Goal: Task Accomplishment & Management: Manage account settings

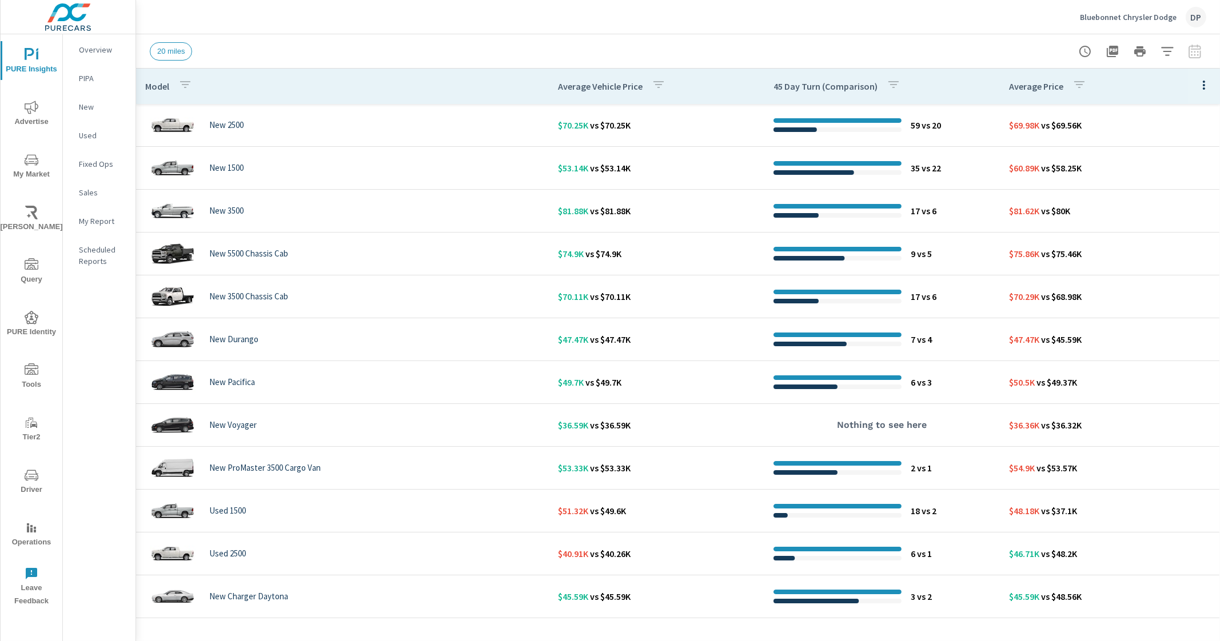
click at [1197, 86] on icon "button" at bounding box center [1204, 85] width 14 height 14
click at [1175, 267] on span "Customize columns..." at bounding box center [1167, 265] width 72 height 11
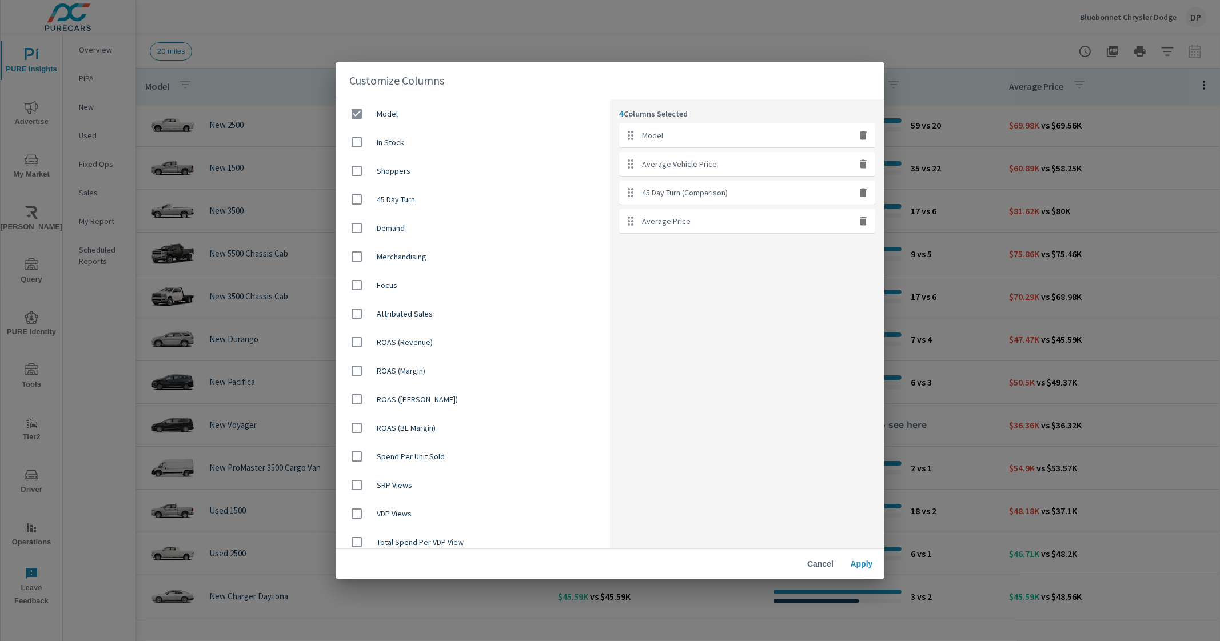
click at [869, 193] on icon "button" at bounding box center [863, 192] width 11 height 11
checkbox input "false"
click at [869, 193] on icon "button" at bounding box center [863, 192] width 11 height 11
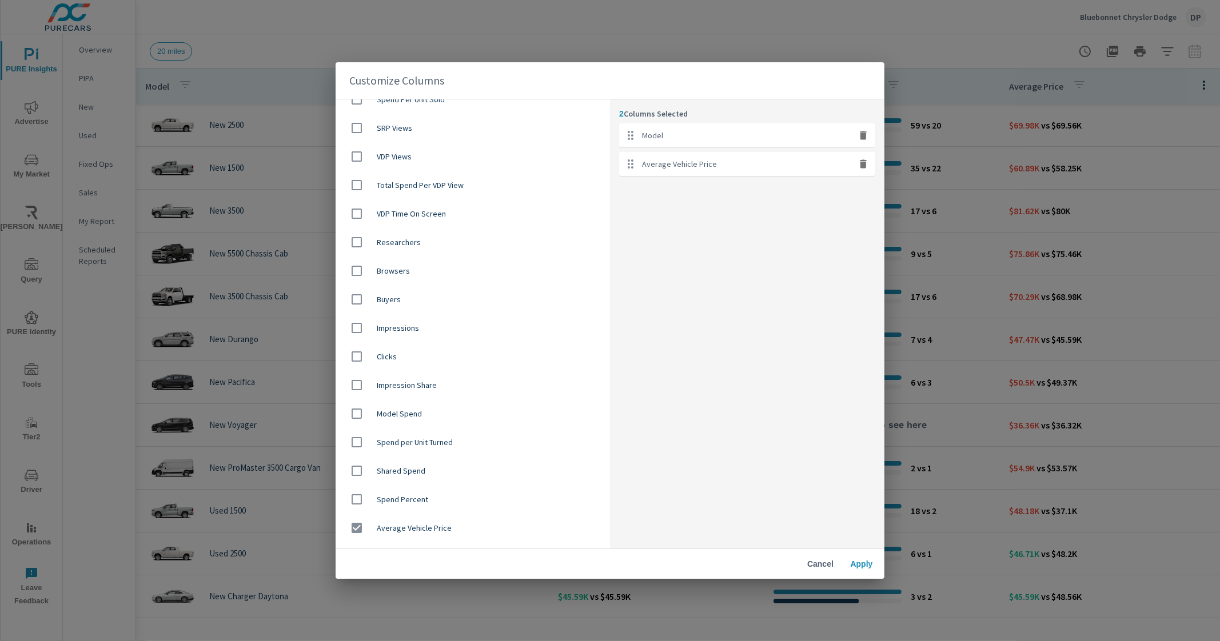
scroll to position [643, 0]
click at [453, 421] on div "Average Price" at bounding box center [473, 414] width 274 height 29
checkbox input "true"
click at [855, 564] on span "Apply" at bounding box center [861, 564] width 27 height 10
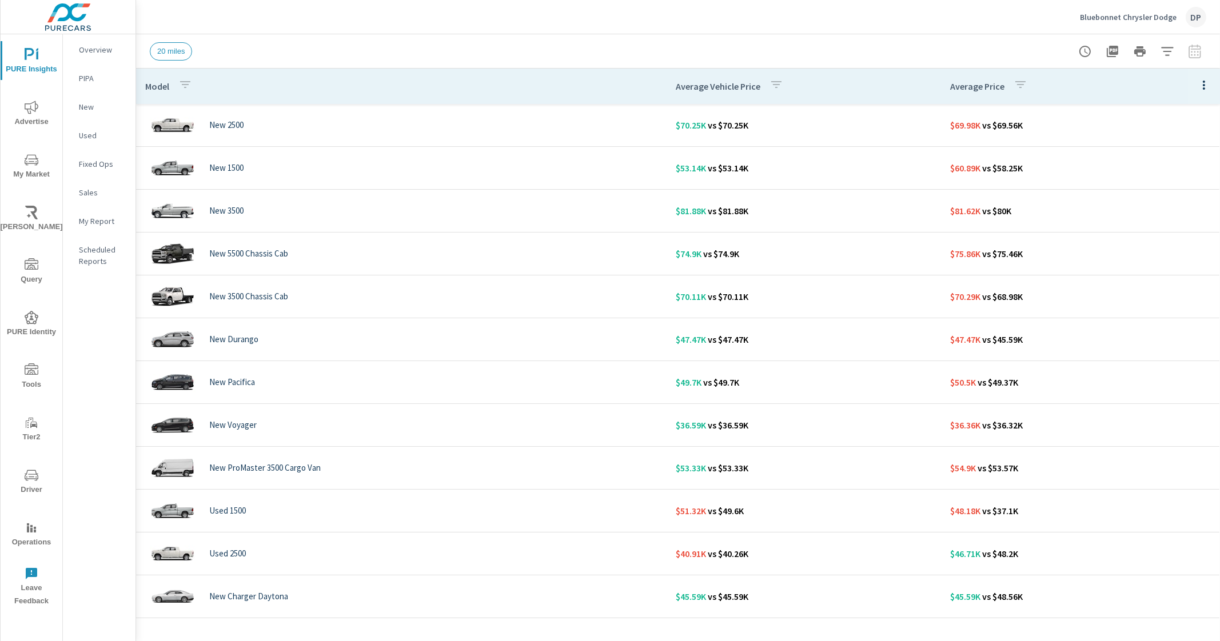
click at [620, 48] on div "20 miles" at bounding box center [598, 51] width 896 height 18
click at [38, 164] on span "My Market" at bounding box center [31, 167] width 55 height 28
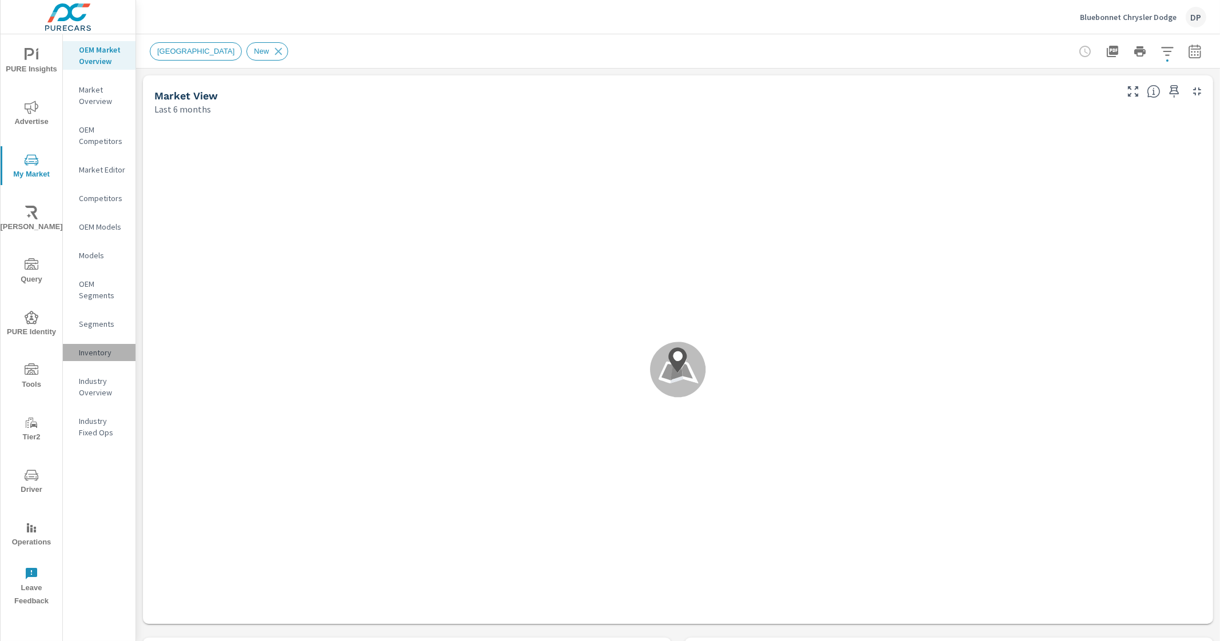
click at [101, 357] on p "Inventory" at bounding box center [102, 352] width 47 height 11
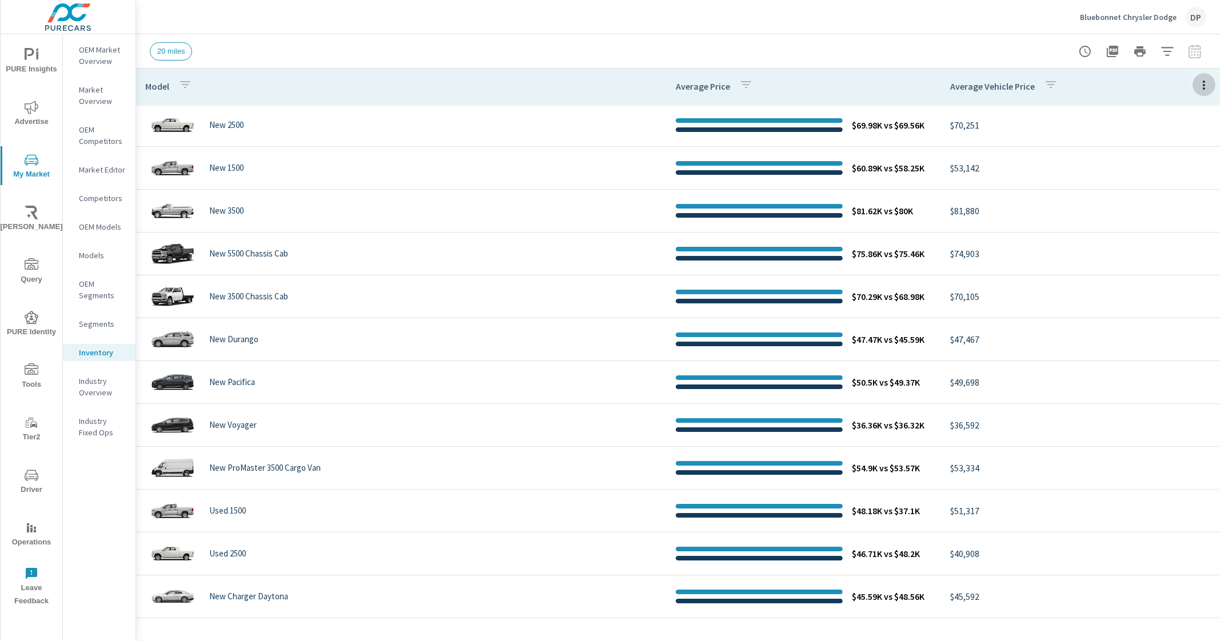
click at [1193, 77] on button "button" at bounding box center [1204, 84] width 23 height 23
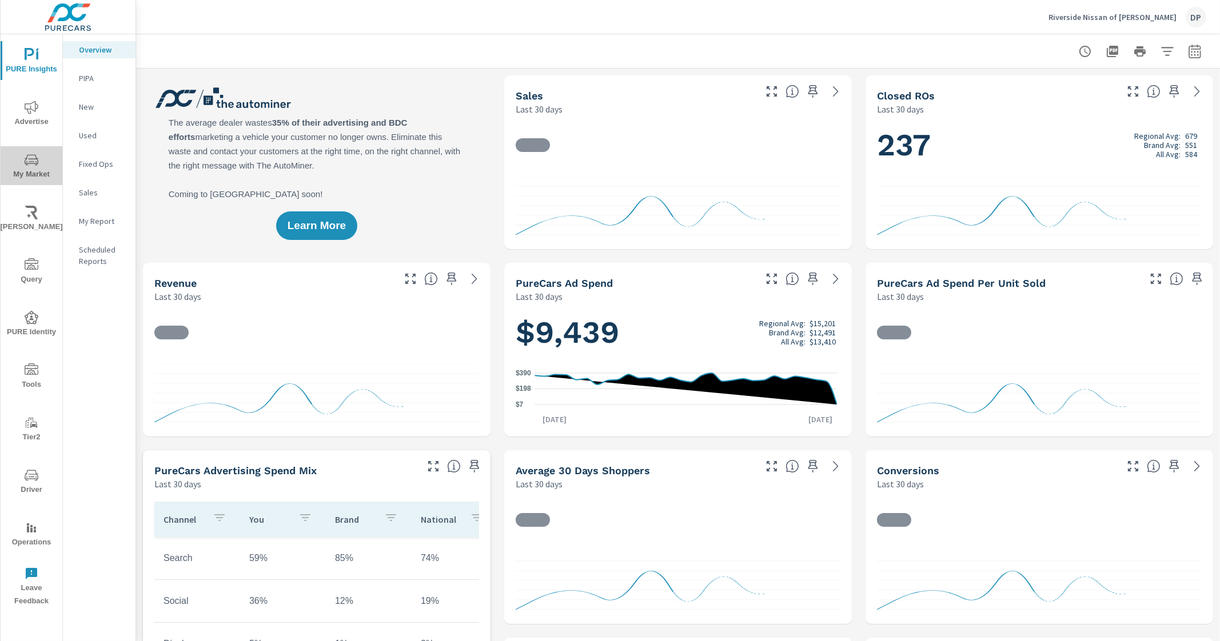
click at [32, 161] on icon "nav menu" at bounding box center [32, 160] width 14 height 14
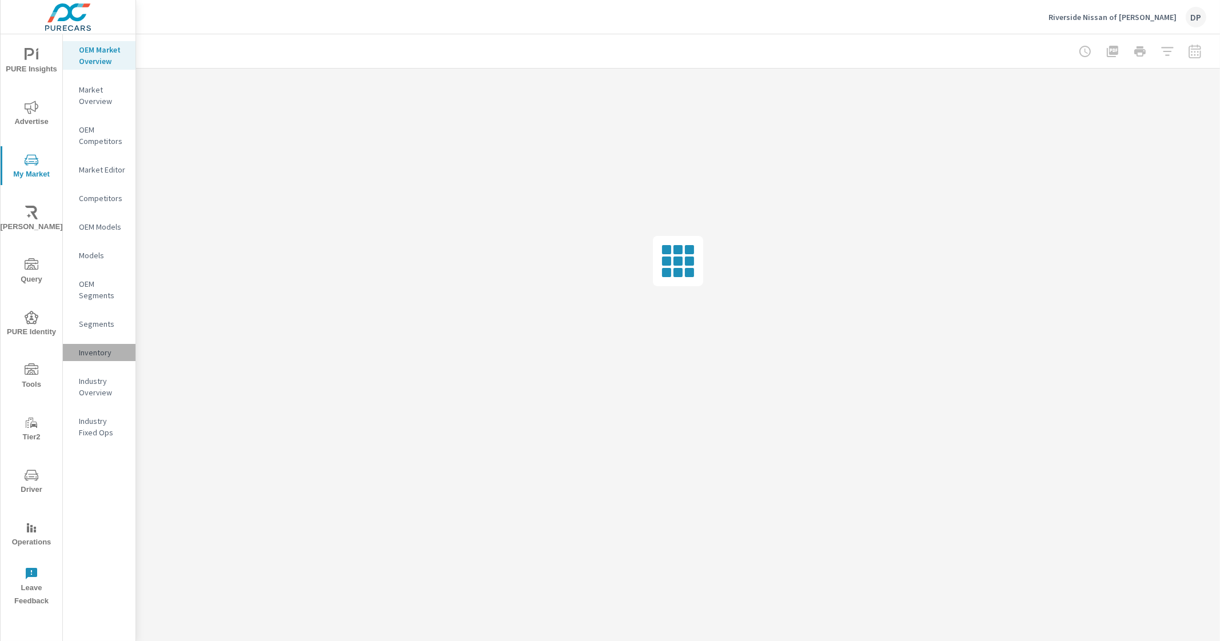
click at [103, 347] on p "Inventory" at bounding box center [102, 352] width 47 height 11
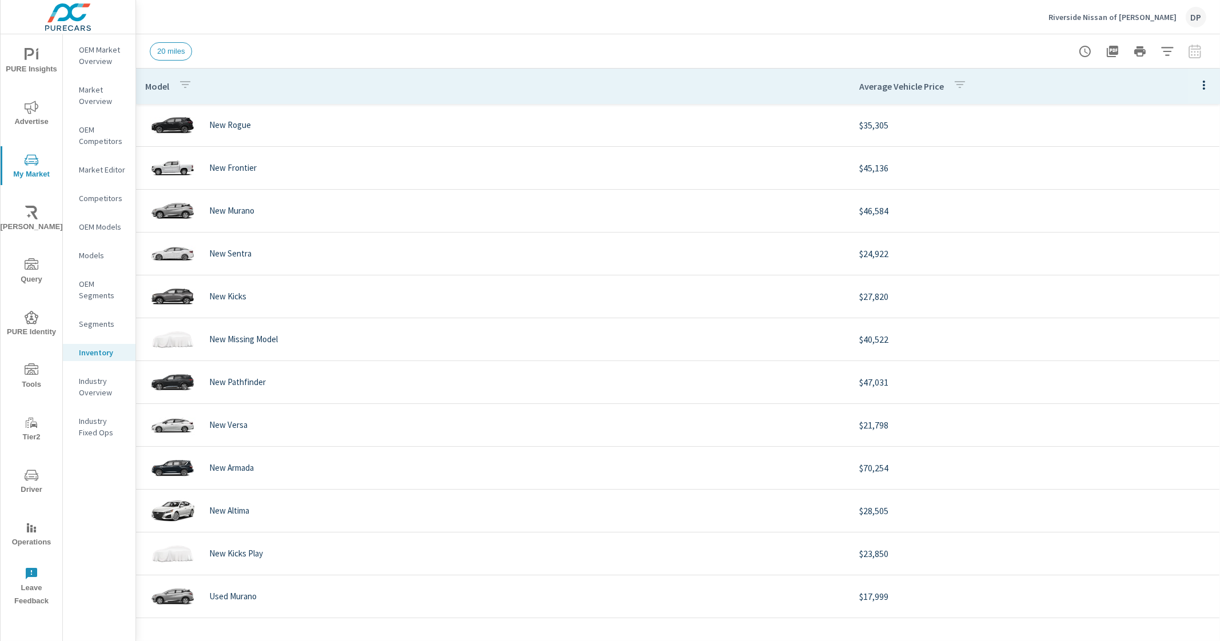
click at [1197, 83] on icon "button" at bounding box center [1204, 85] width 14 height 14
click at [1152, 266] on span "Customize columns..." at bounding box center [1167, 265] width 72 height 11
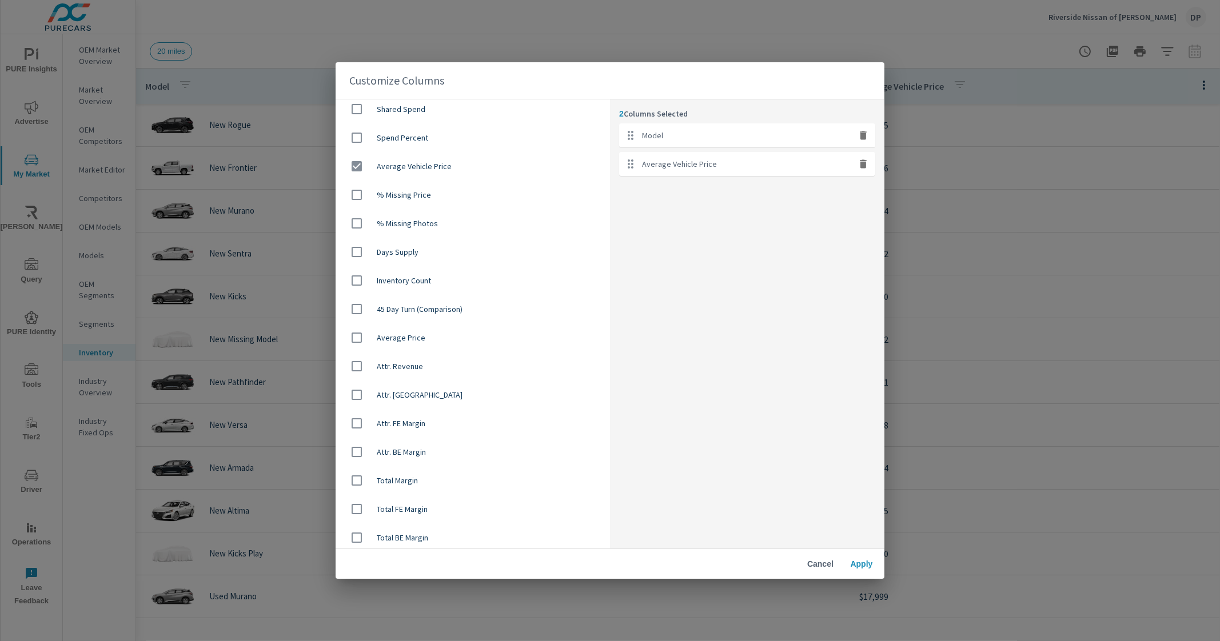
scroll to position [722, 0]
click at [457, 332] on span "Average Price" at bounding box center [489, 334] width 224 height 11
checkbox input "true"
click at [871, 564] on span "Apply" at bounding box center [861, 564] width 27 height 10
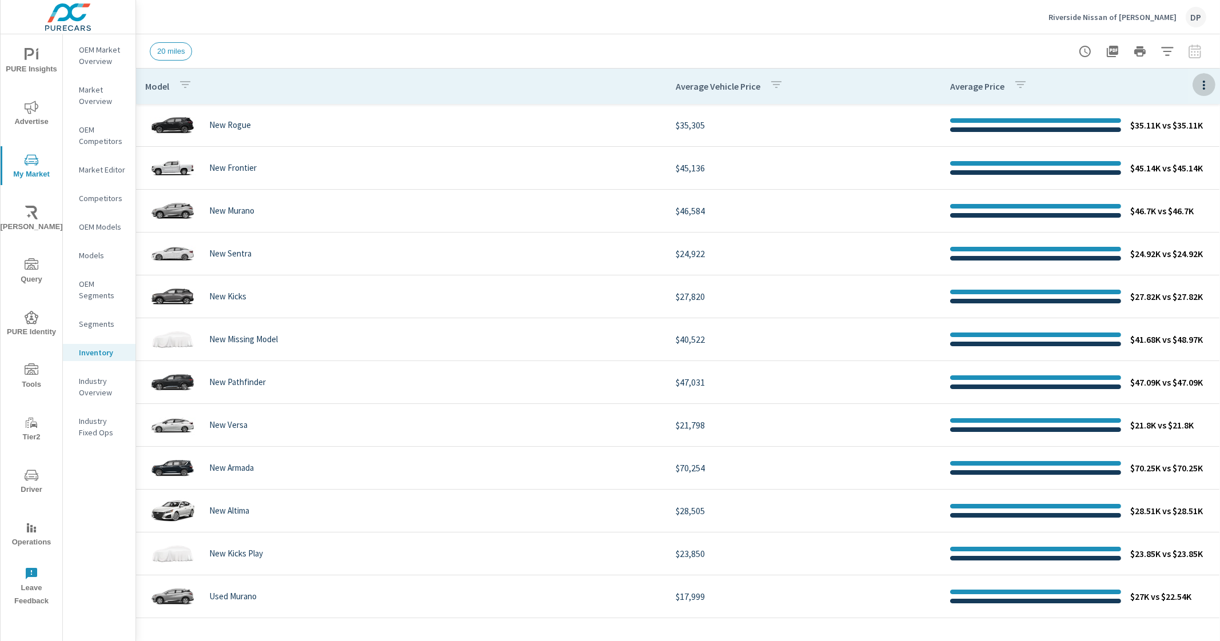
click at [1197, 87] on icon "button" at bounding box center [1204, 85] width 14 height 14
click at [1155, 263] on span "Customize columns..." at bounding box center [1167, 265] width 72 height 11
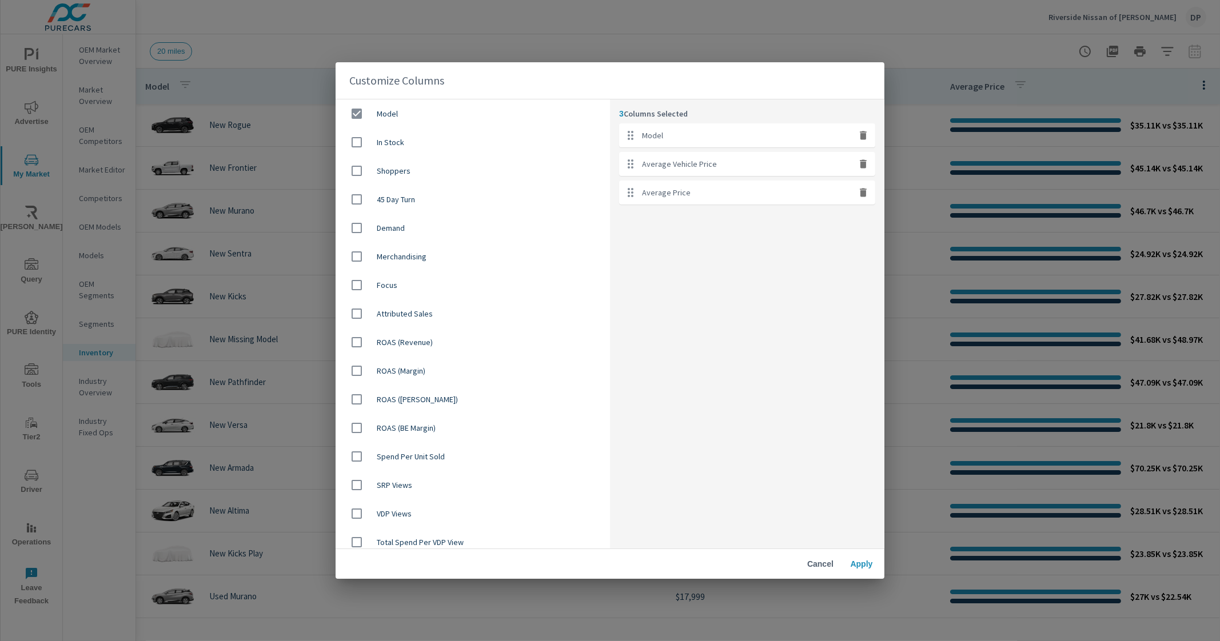
click at [916, 20] on div "Customize Columns Model In Stock Shoppers 45 Day Turn Demand Merchandising Focu…" at bounding box center [610, 320] width 1220 height 641
